Goal: Task Accomplishment & Management: Use online tool/utility

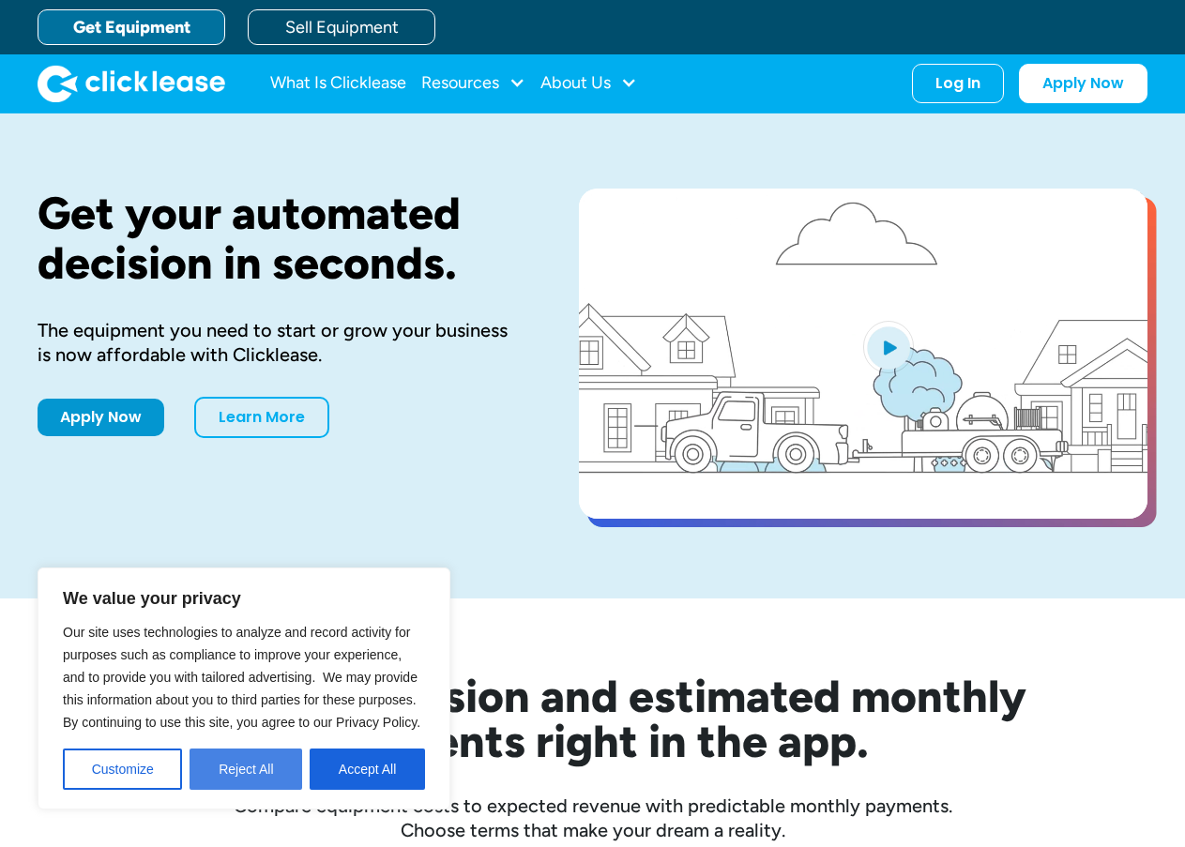
click at [269, 770] on button "Reject All" at bounding box center [246, 769] width 113 height 41
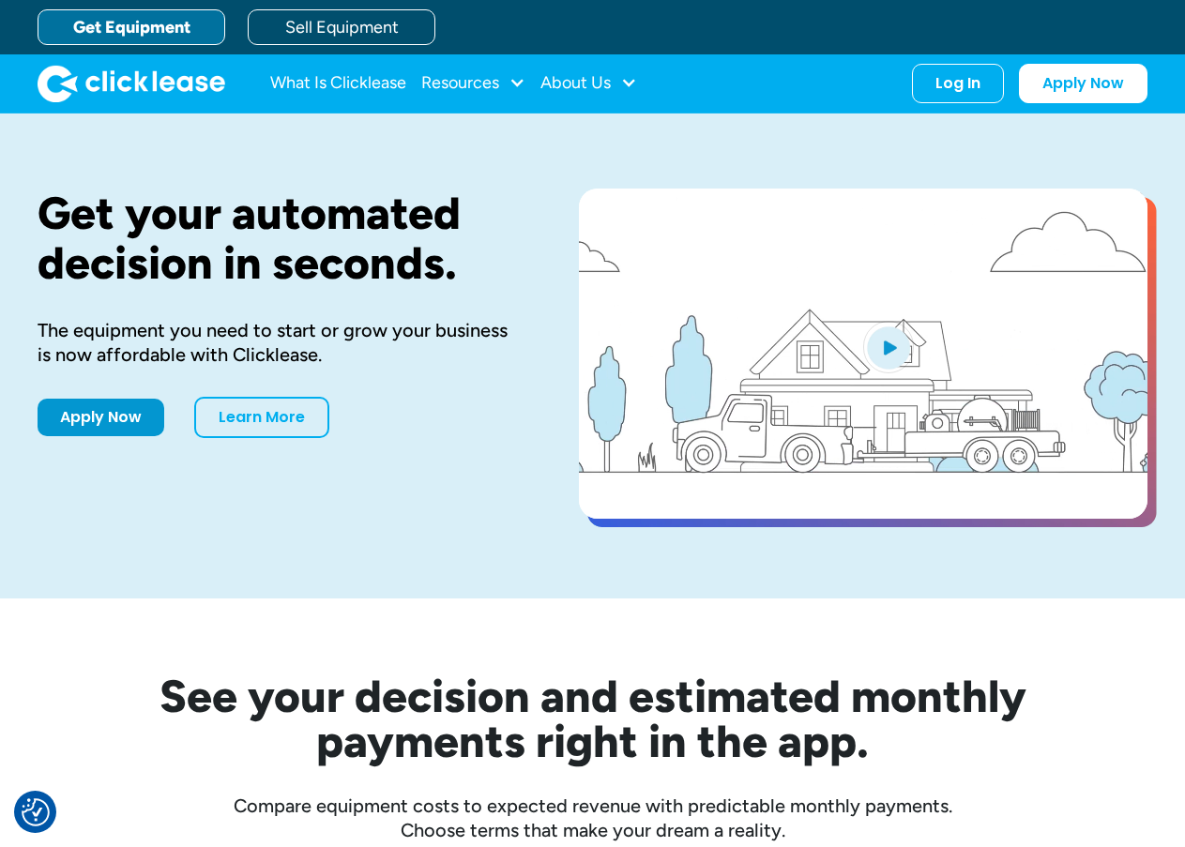
click at [182, 34] on link "Get Equipment" at bounding box center [132, 27] width 188 height 36
